Goal: Information Seeking & Learning: Check status

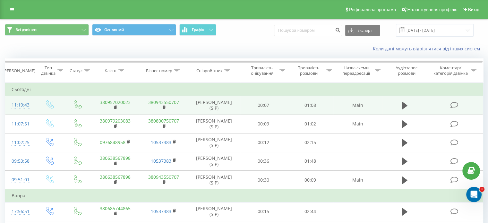
click at [221, 111] on td "[PERSON_NAME] (SIP)" at bounding box center [214, 105] width 52 height 19
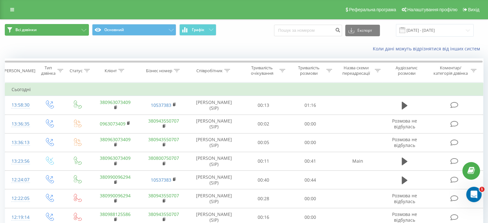
click at [83, 30] on icon at bounding box center [83, 30] width 5 height 3
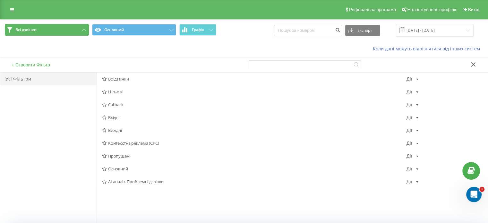
click at [83, 30] on icon at bounding box center [83, 30] width 5 height 3
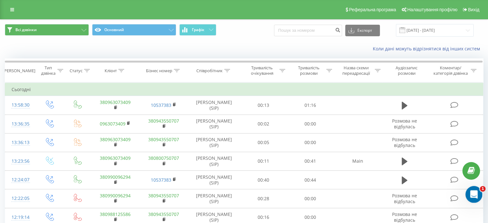
click at [468, 194] on icon "Відкрити програму для спілкування Intercom" at bounding box center [472, 193] width 11 height 11
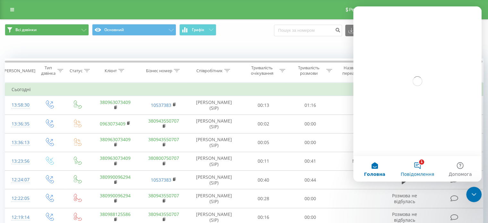
drag, startPoint x: 416, startPoint y: 166, endPoint x: 415, endPoint y: 163, distance: 3.3
click at [415, 166] on button "1 Повідомлення" at bounding box center [417, 169] width 43 height 26
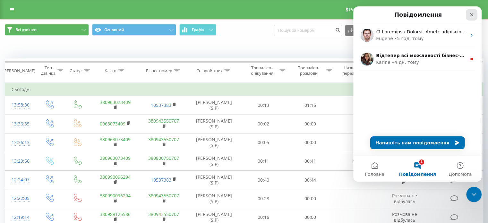
click at [473, 12] on icon "Закрити" at bounding box center [471, 14] width 5 height 5
